Goal: Transaction & Acquisition: Purchase product/service

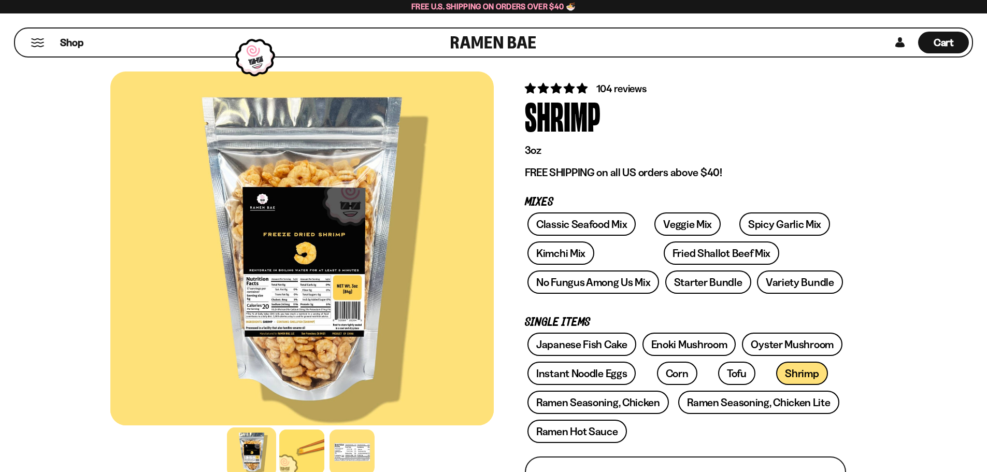
scroll to position [52, 0]
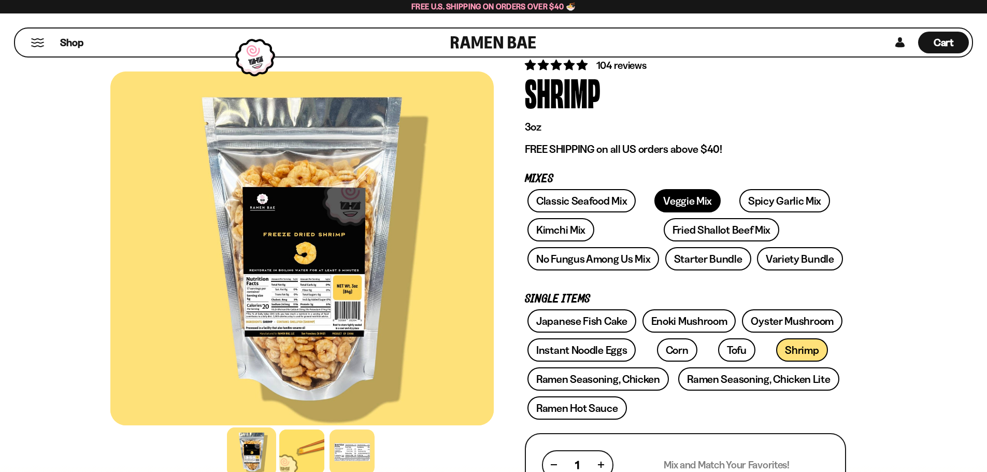
click at [665, 198] on link "Veggie Mix" at bounding box center [687, 200] width 66 height 23
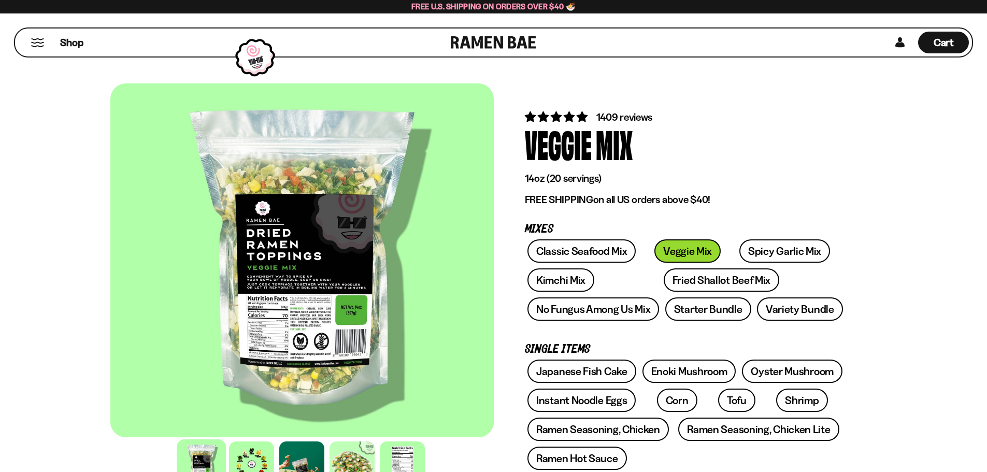
click at [321, 253] on div at bounding box center [301, 260] width 383 height 354
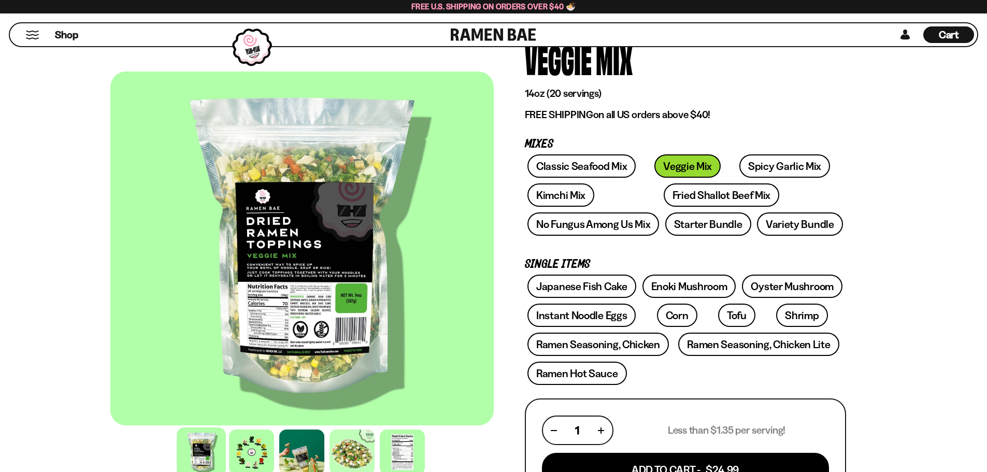
scroll to position [104, 0]
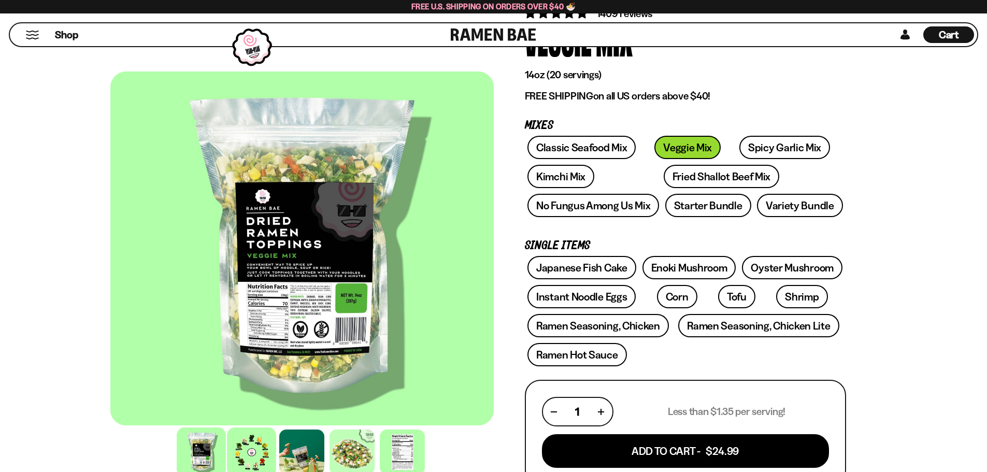
click at [245, 455] on div at bounding box center [251, 451] width 49 height 49
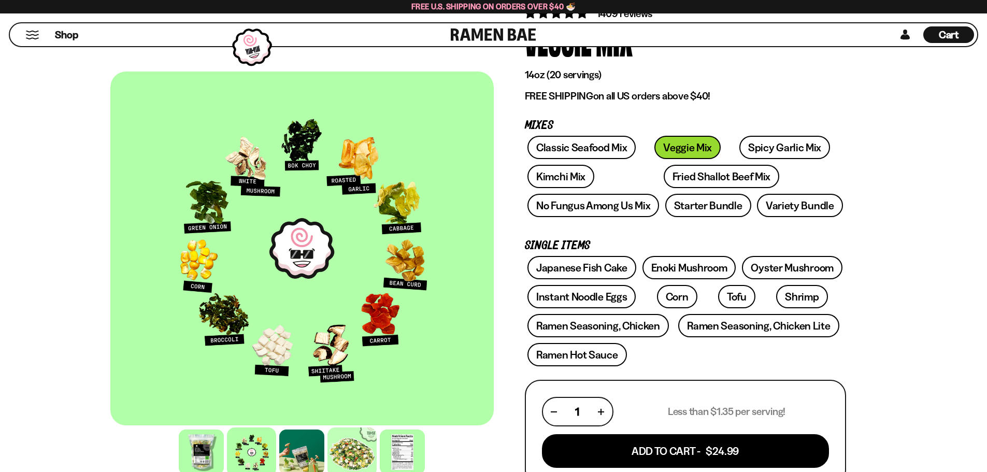
click at [349, 456] on div at bounding box center [351, 451] width 49 height 49
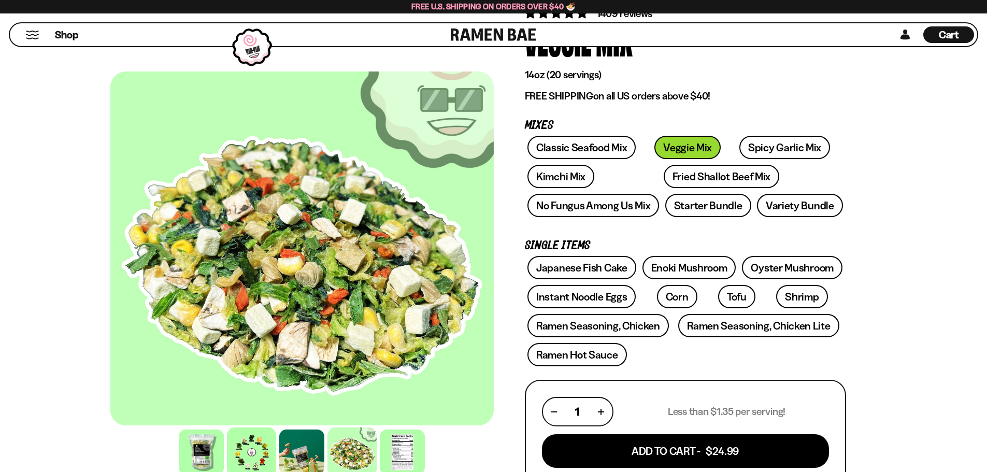
click at [245, 451] on div at bounding box center [251, 451] width 49 height 49
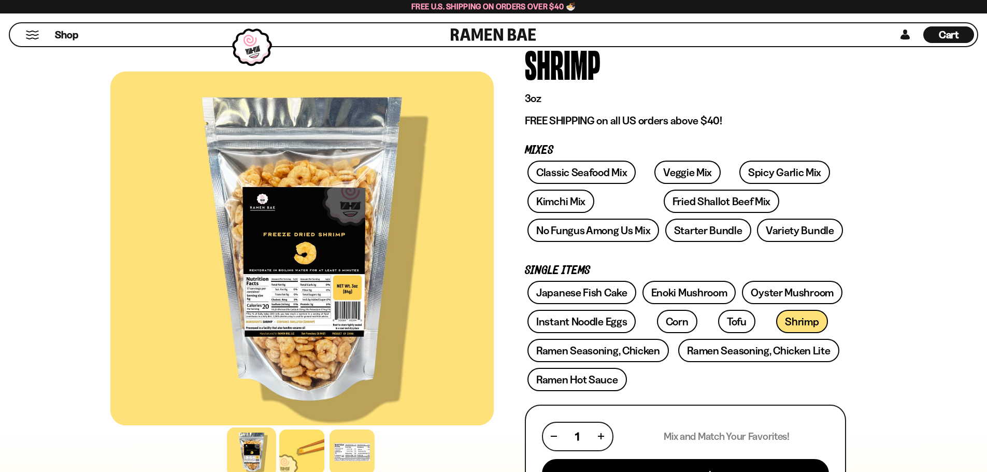
scroll to position [104, 0]
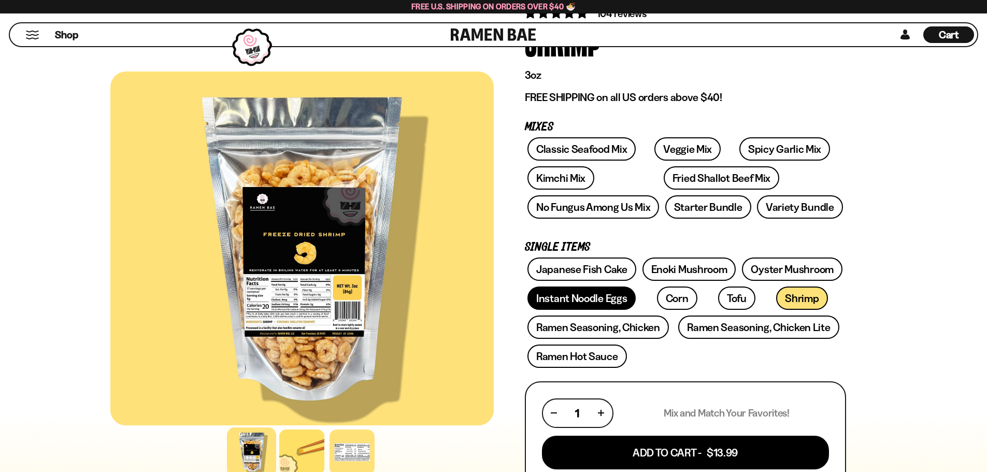
click at [598, 298] on link "Instant Noodle Eggs" at bounding box center [581, 298] width 108 height 23
